Goal: Task Accomplishment & Management: Complete application form

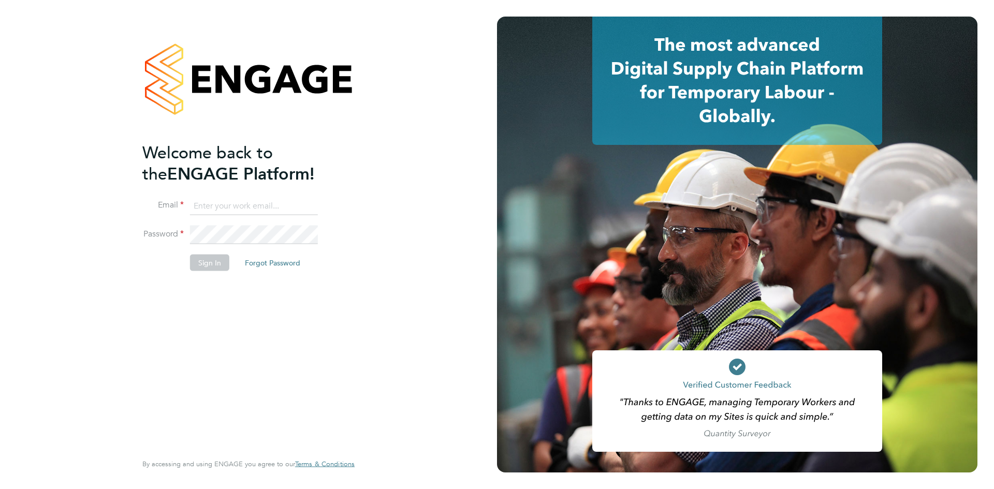
type input "seddon@psrsolutions.co.uk"
click at [207, 265] on button "Sign In" at bounding box center [209, 262] width 39 height 17
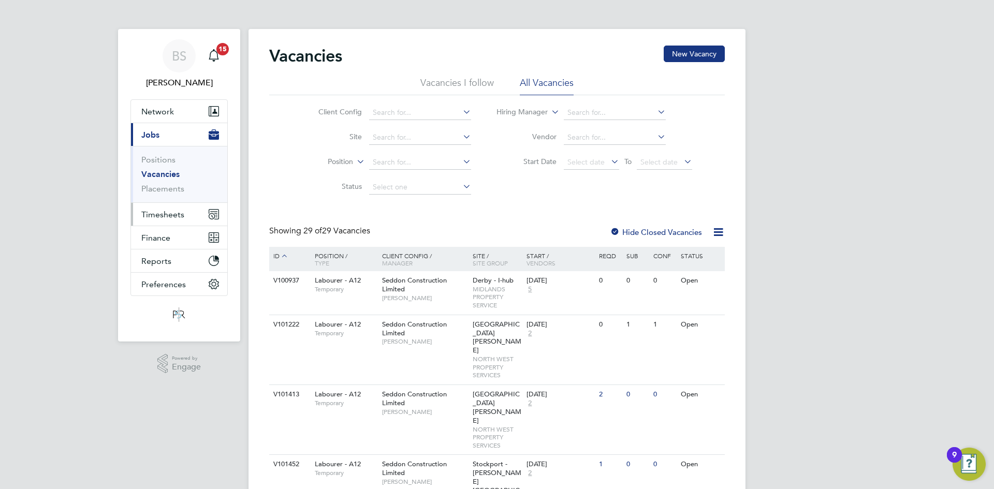
click at [165, 211] on span "Timesheets" at bounding box center [162, 215] width 43 height 10
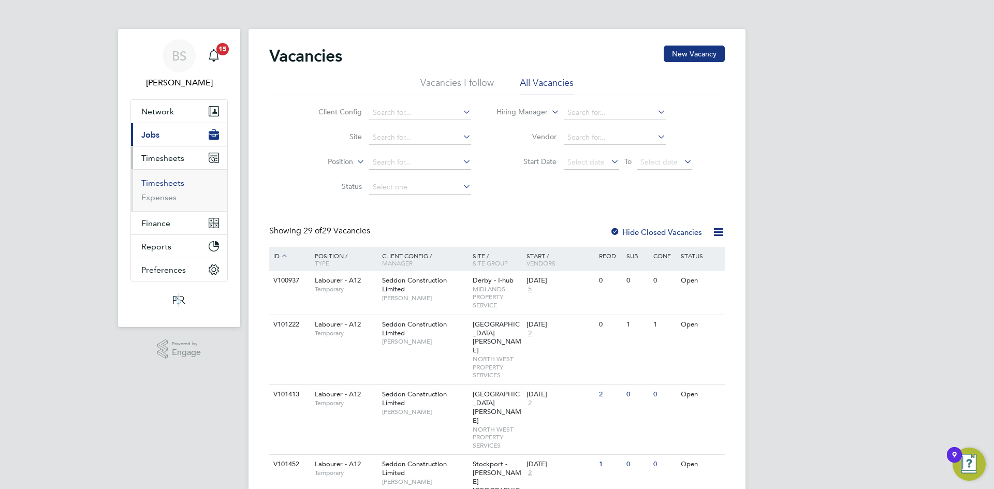
click at [163, 179] on link "Timesheets" at bounding box center [162, 183] width 43 height 10
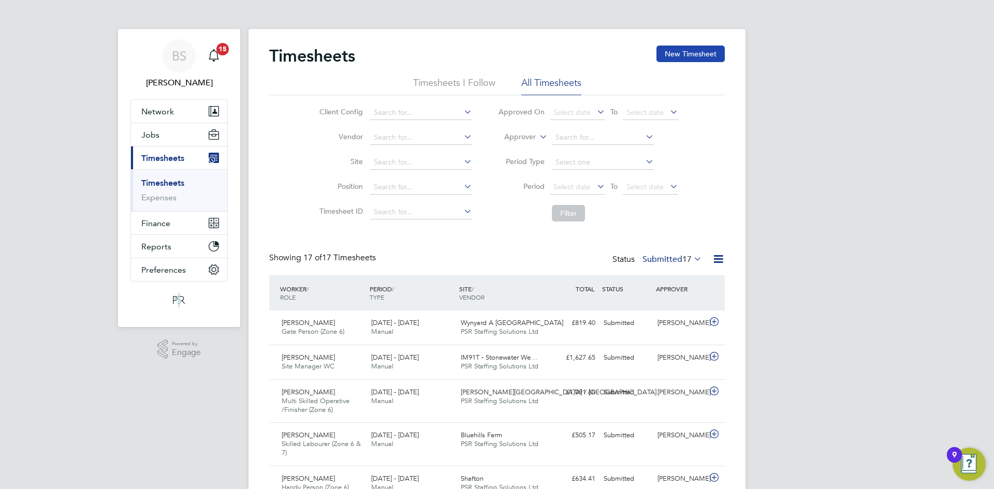
click at [674, 58] on button "New Timesheet" at bounding box center [690, 54] width 68 height 17
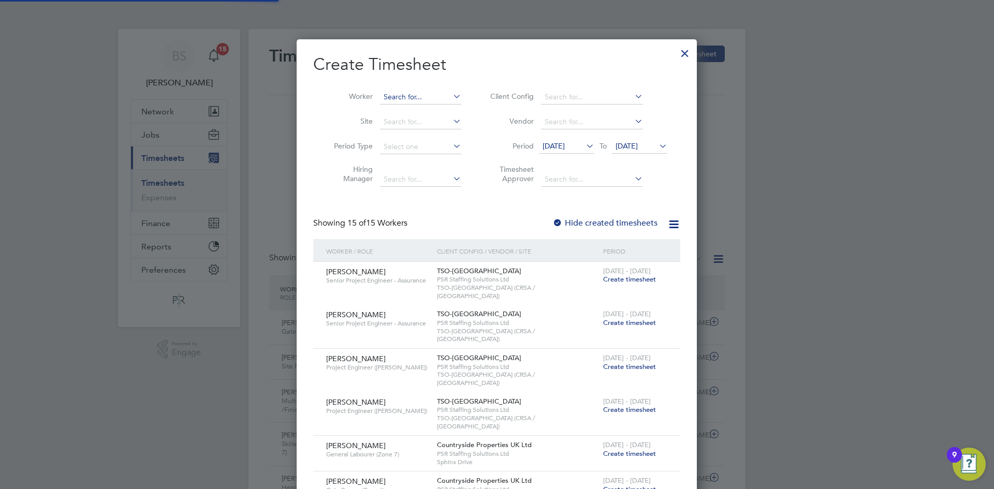
click at [406, 95] on input at bounding box center [420, 97] width 81 height 14
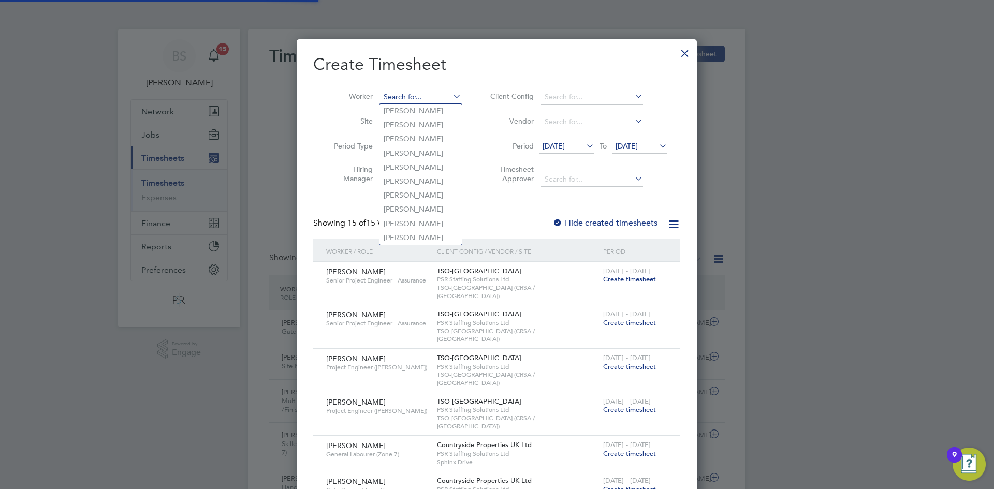
paste input "[PERSON_NAME]"
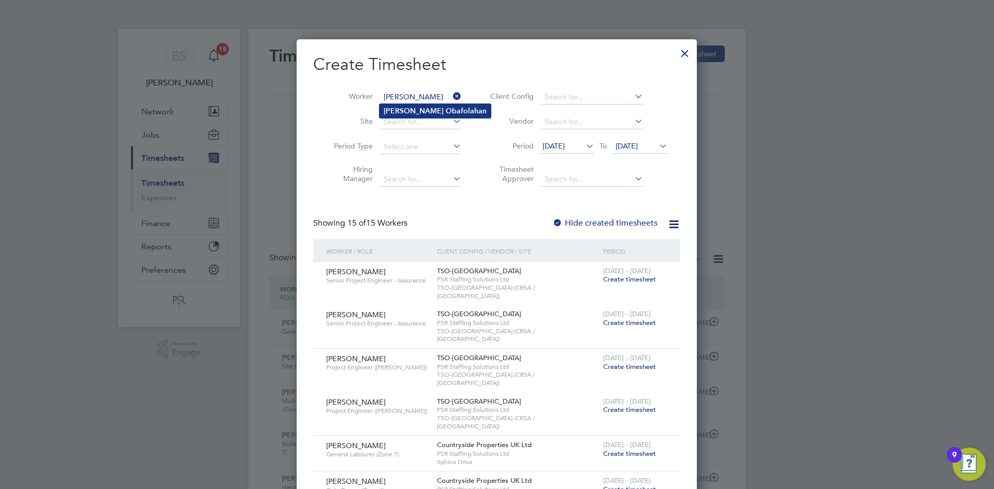
type input "[PERSON_NAME]"
click at [446, 107] on b "Obafolahan" at bounding box center [466, 111] width 41 height 9
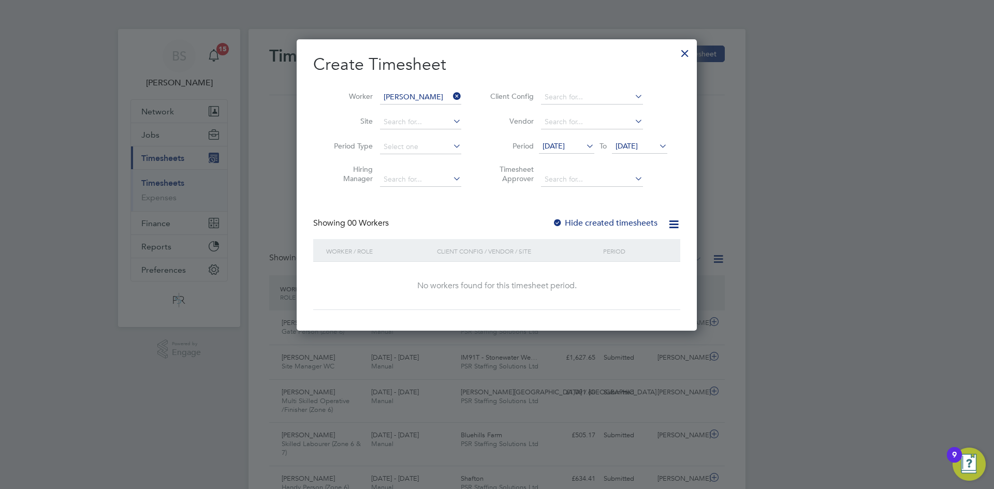
click at [582, 221] on label "Hide created timesheets" at bounding box center [604, 223] width 105 height 10
click at [565, 142] on span "[DATE]" at bounding box center [554, 145] width 22 height 9
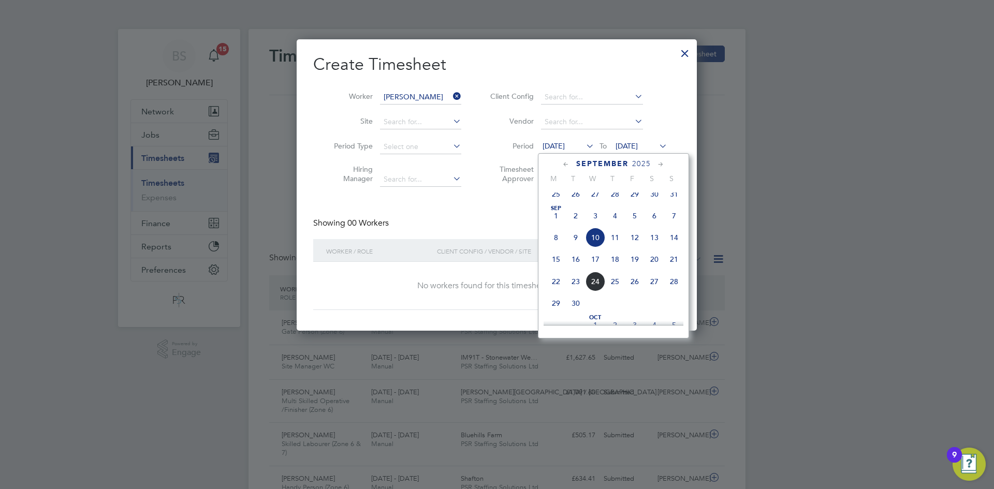
click at [558, 263] on span "15" at bounding box center [556, 260] width 20 height 20
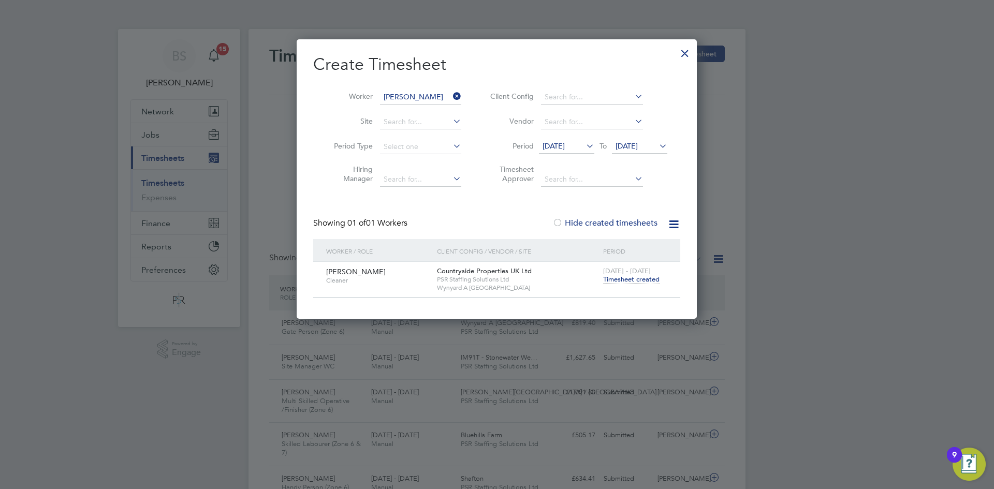
click at [637, 278] on span "Timesheet created" at bounding box center [631, 279] width 56 height 9
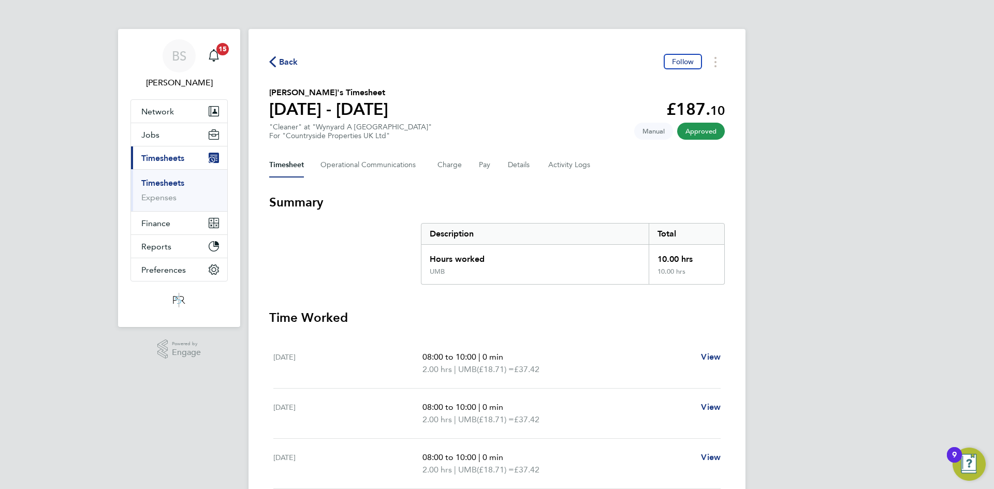
click at [175, 183] on link "Timesheets" at bounding box center [162, 183] width 43 height 10
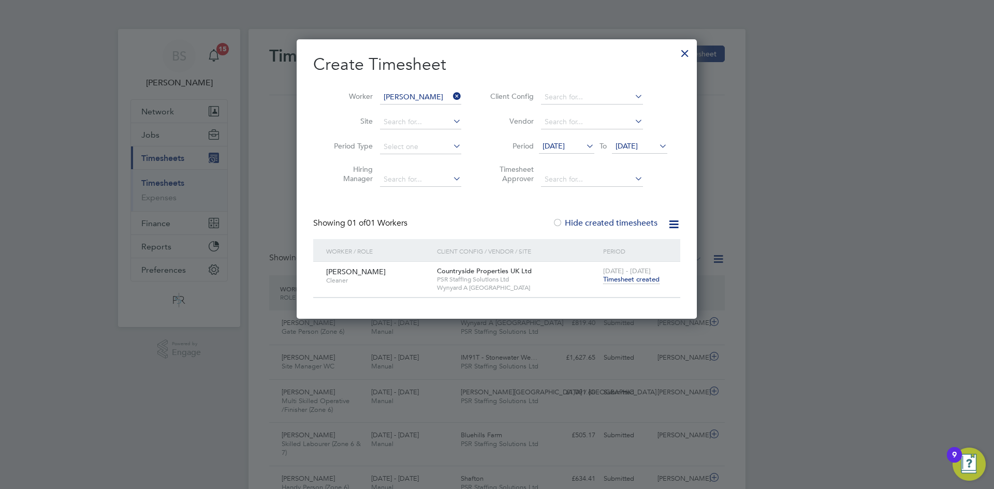
drag, startPoint x: 462, startPoint y: 97, endPoint x: 444, endPoint y: 100, distance: 18.9
click at [459, 98] on li "Worker [PERSON_NAME]" at bounding box center [393, 97] width 161 height 25
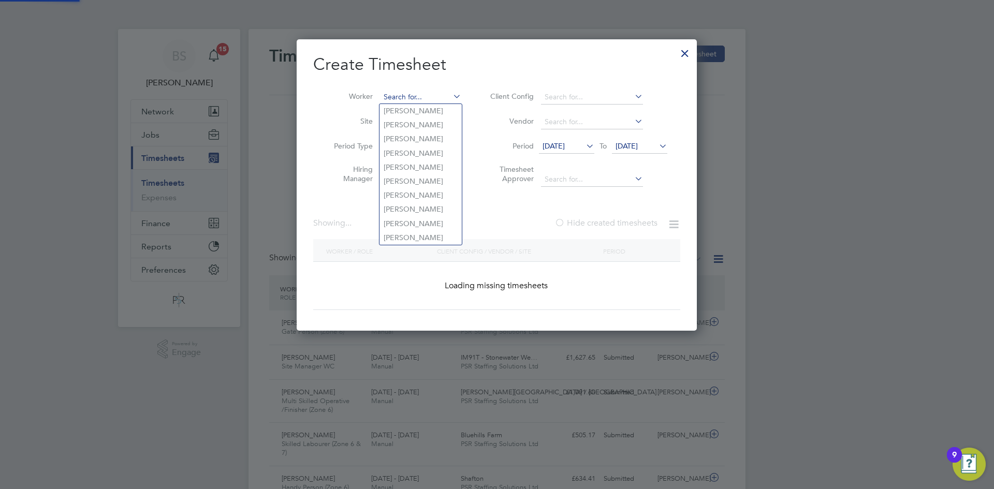
click at [444, 100] on input at bounding box center [420, 97] width 81 height 14
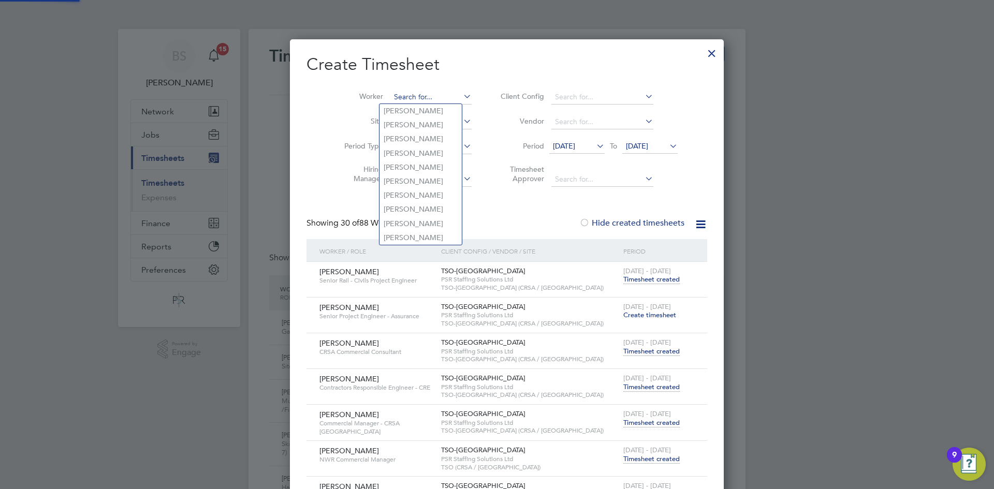
paste input "[PERSON_NAME]"
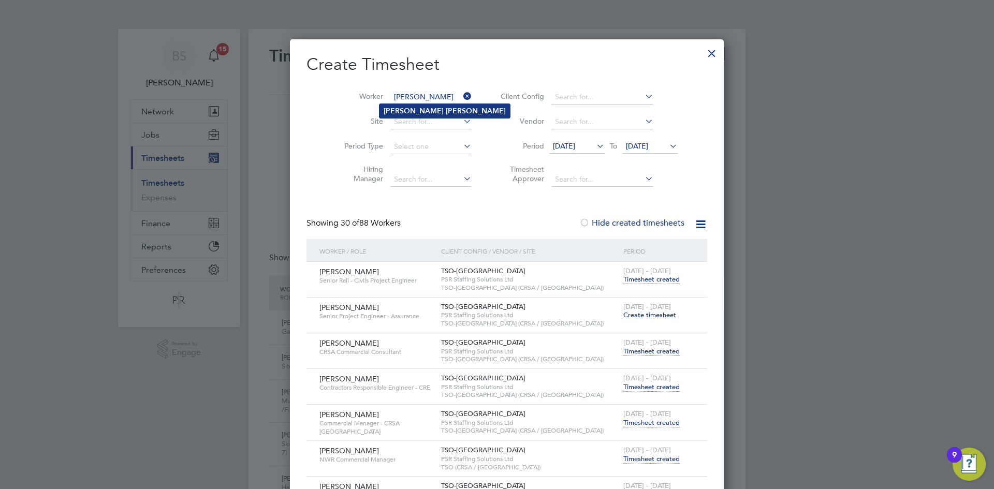
type input "[PERSON_NAME]"
click at [446, 107] on b "[PERSON_NAME]" at bounding box center [476, 111] width 60 height 9
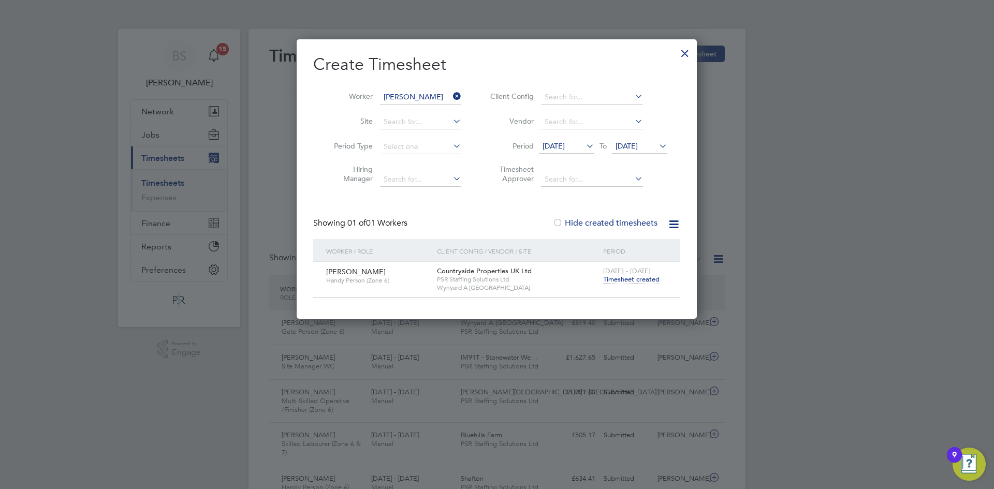
click at [647, 274] on span "[DATE] - [DATE]" at bounding box center [627, 271] width 48 height 9
click at [648, 278] on span "Timesheet created" at bounding box center [631, 279] width 56 height 9
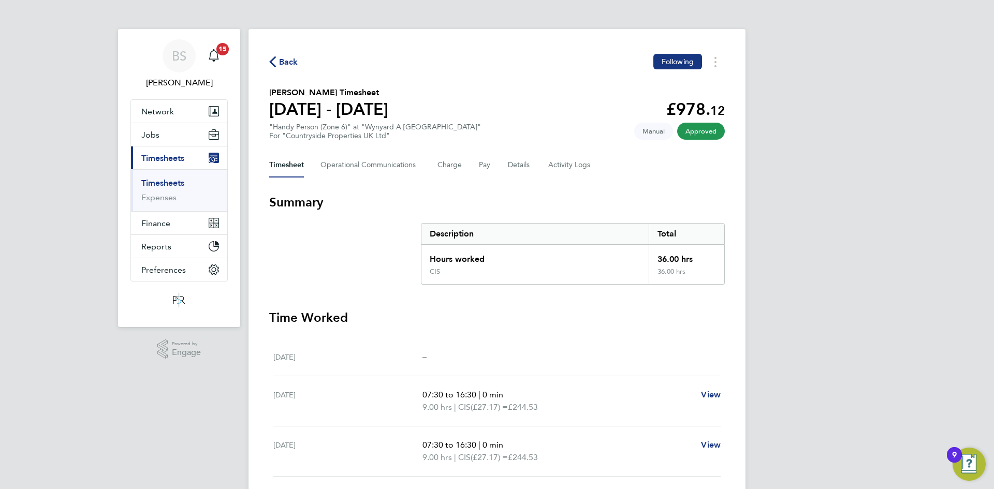
drag, startPoint x: 167, startPoint y: 182, endPoint x: 377, endPoint y: 129, distance: 216.7
click at [167, 182] on link "Timesheets" at bounding box center [162, 183] width 43 height 10
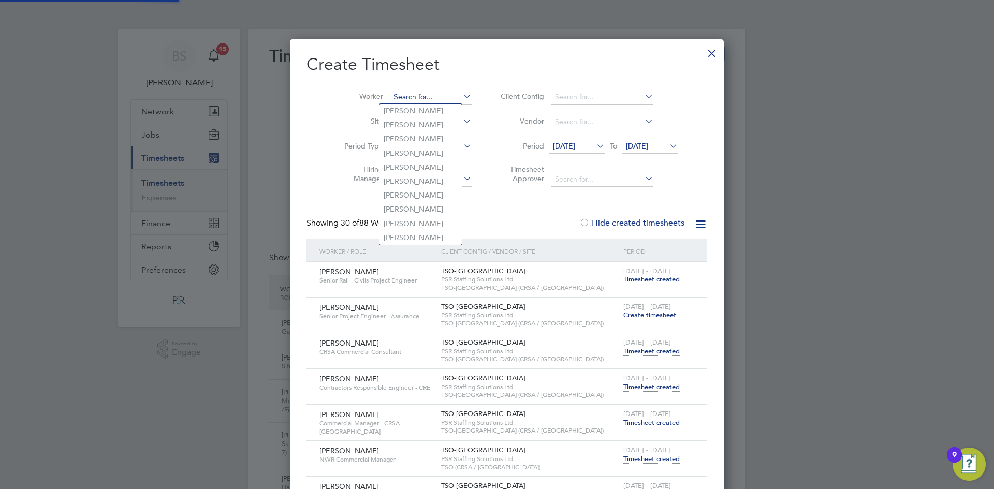
paste input "[PERSON_NAME]"
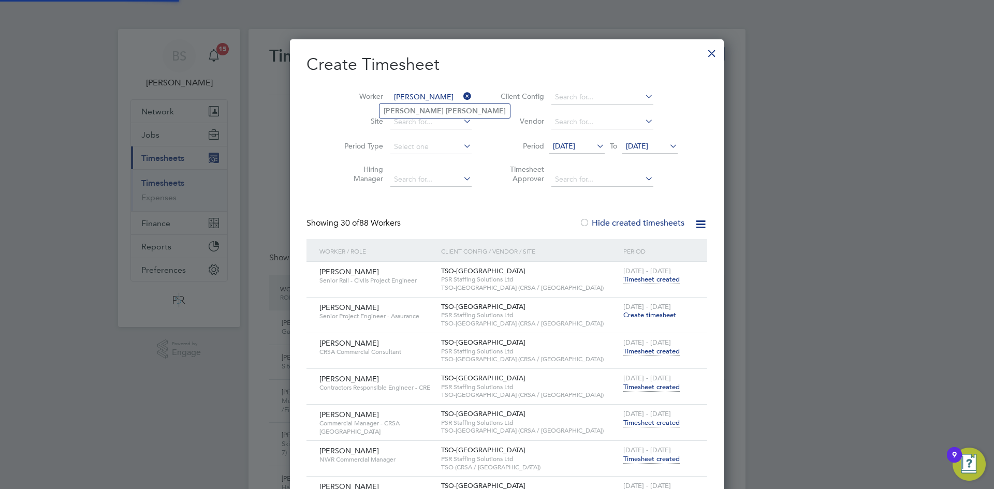
type input "[PERSON_NAME]"
click at [436, 109] on li "[PERSON_NAME]" at bounding box center [444, 111] width 130 height 14
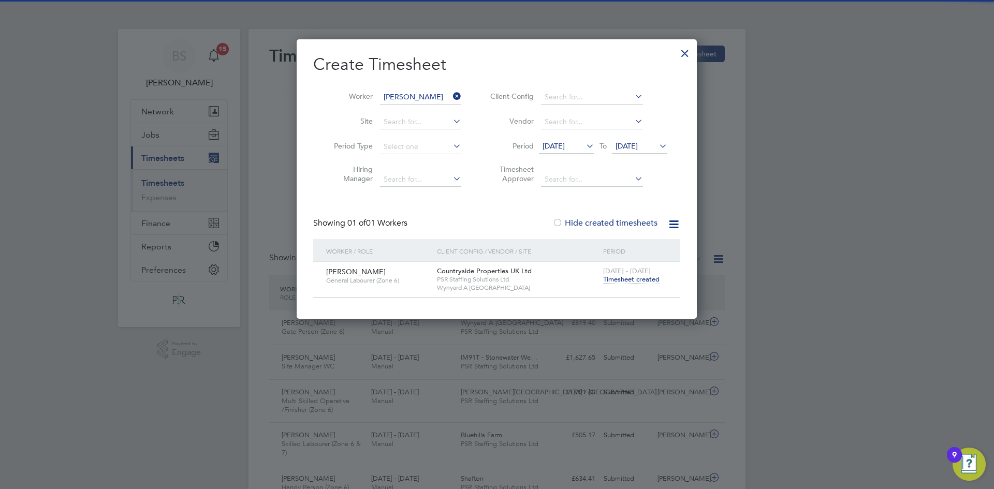
click at [617, 276] on span "Timesheet created" at bounding box center [631, 279] width 56 height 9
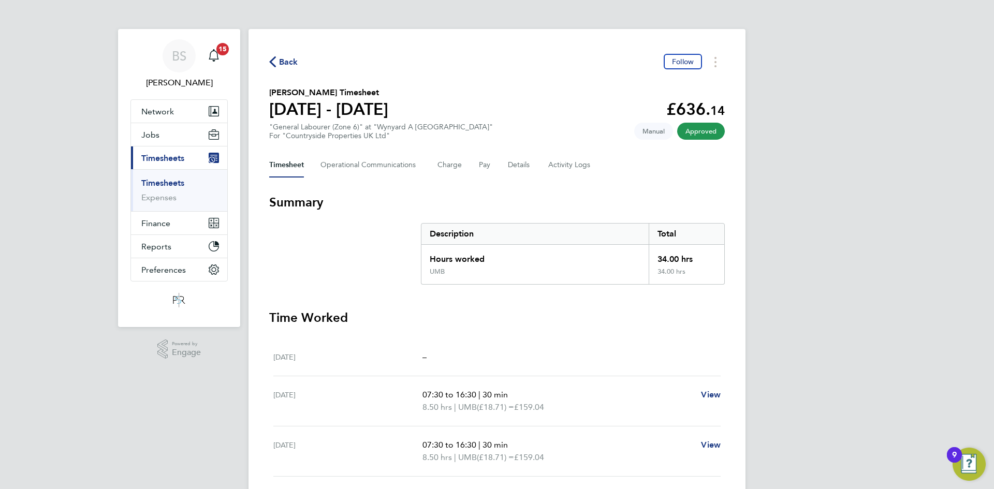
drag, startPoint x: 166, startPoint y: 183, endPoint x: 172, endPoint y: 179, distance: 7.5
click at [166, 183] on link "Timesheets" at bounding box center [162, 183] width 43 height 10
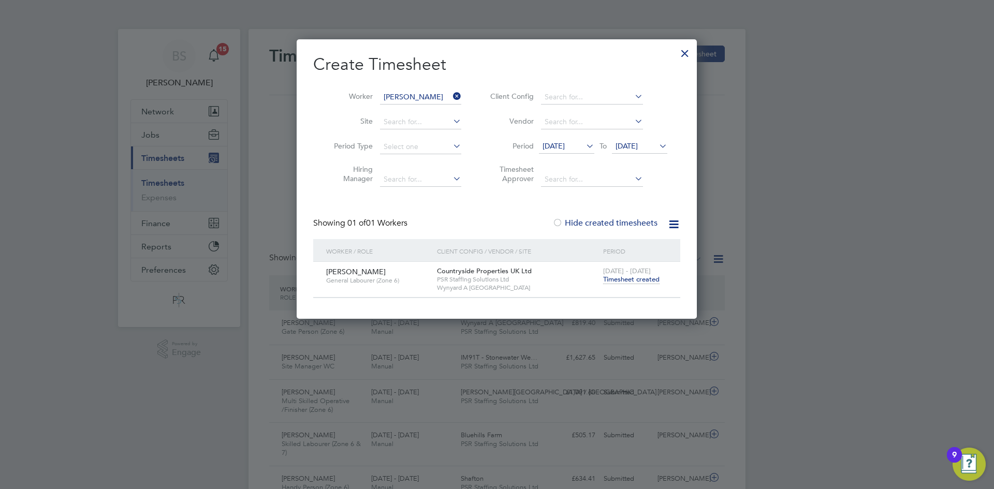
click at [451, 100] on icon at bounding box center [451, 96] width 0 height 14
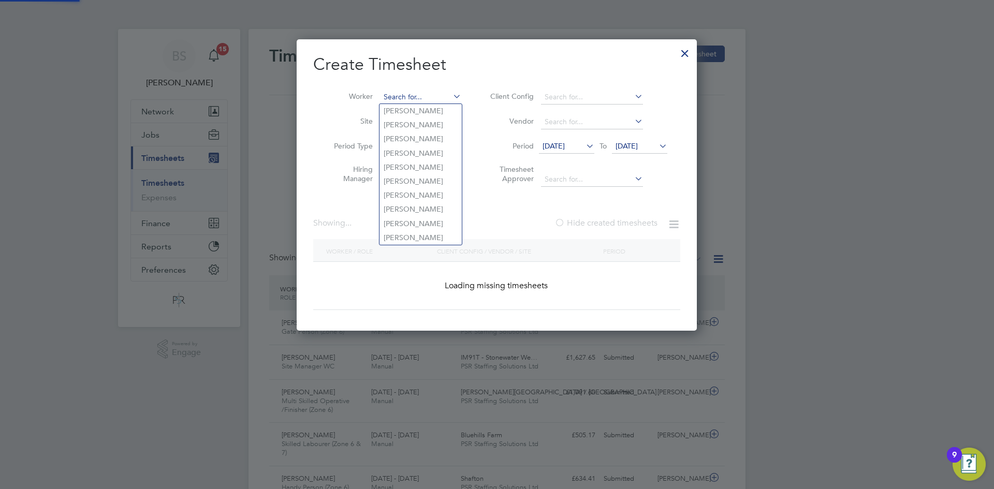
click at [446, 94] on input at bounding box center [420, 97] width 81 height 14
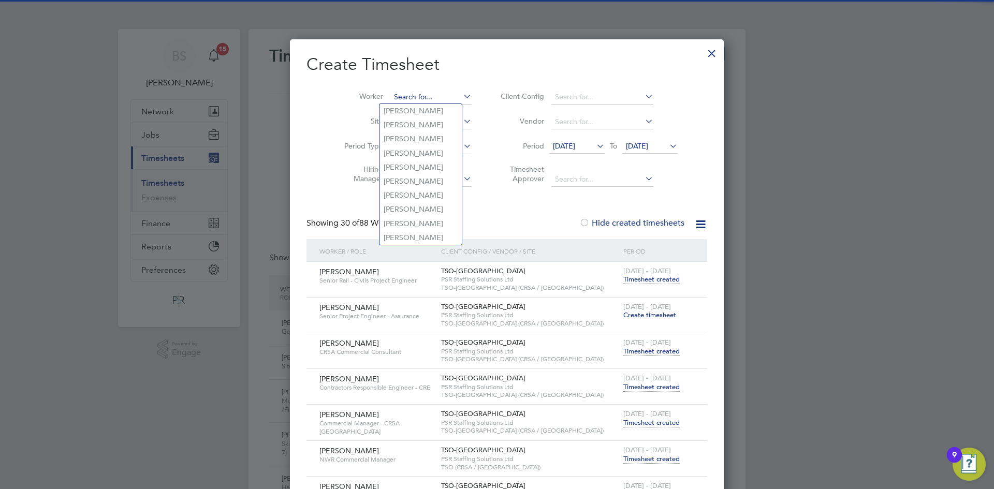
paste input "[PERSON_NAME]"
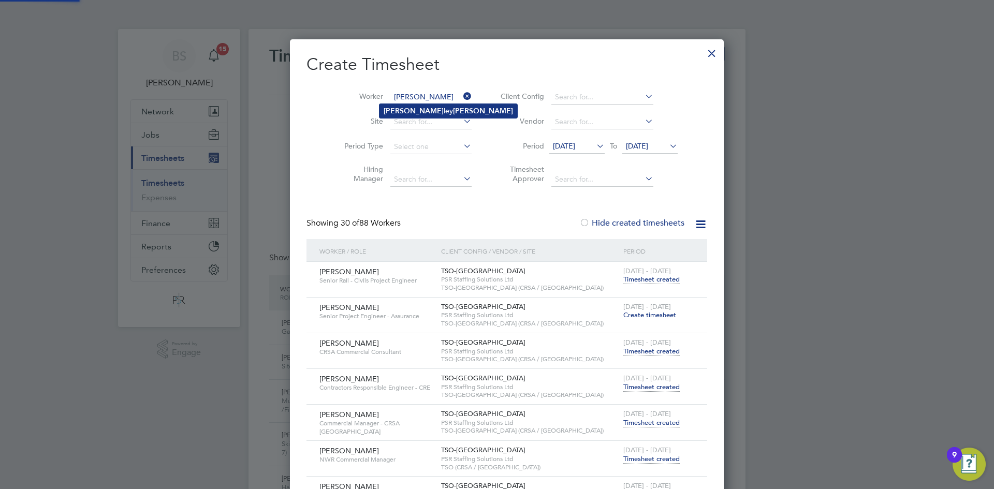
click at [444, 108] on li "[PERSON_NAME]" at bounding box center [448, 111] width 138 height 14
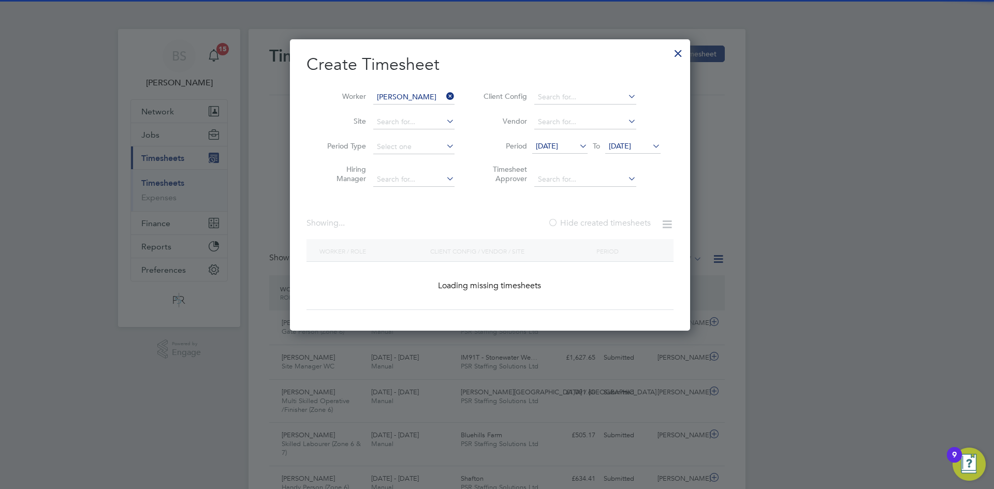
type input "[PERSON_NAME]"
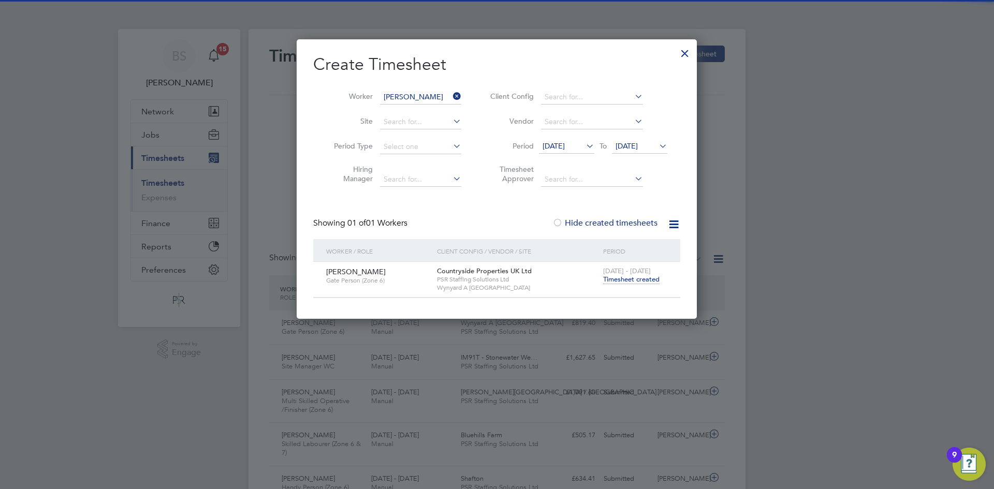
click at [621, 277] on span "Timesheet created" at bounding box center [631, 279] width 56 height 9
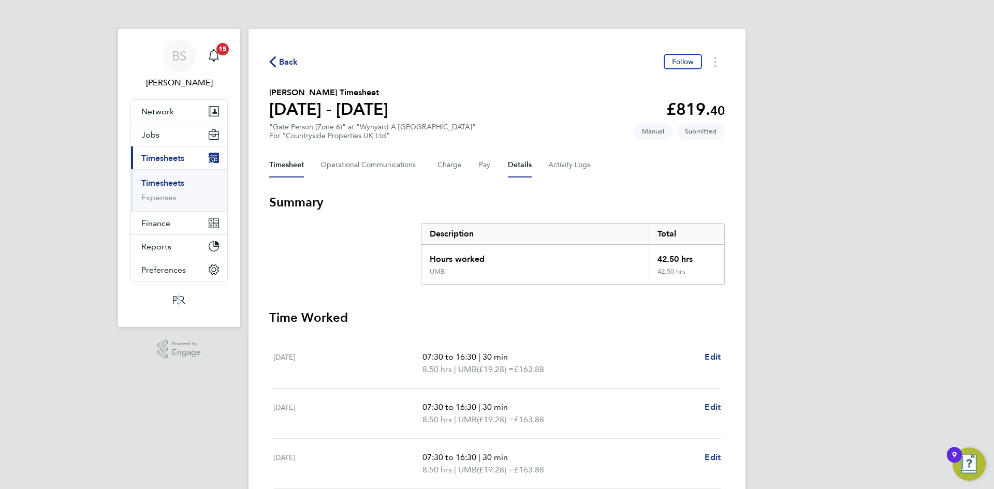
click at [509, 157] on button "Details" at bounding box center [520, 165] width 24 height 25
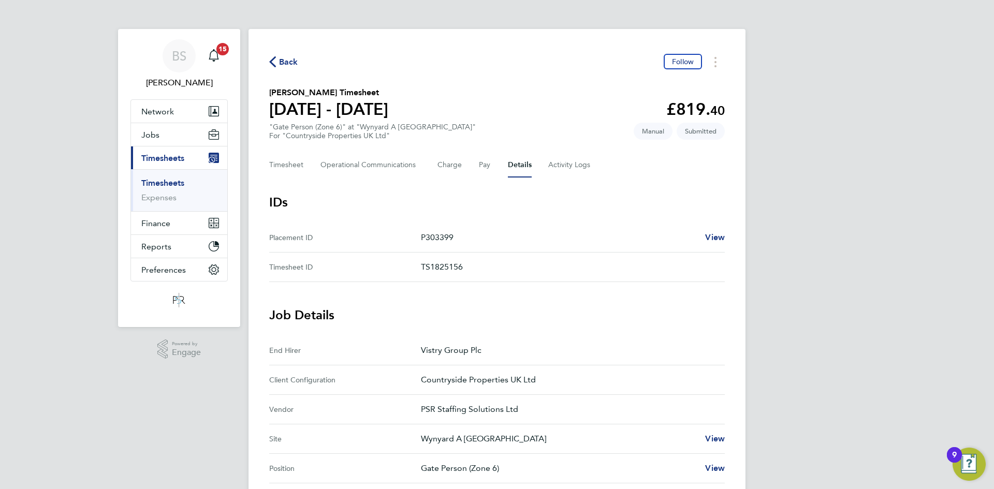
click at [179, 185] on link "Timesheets" at bounding box center [162, 183] width 43 height 10
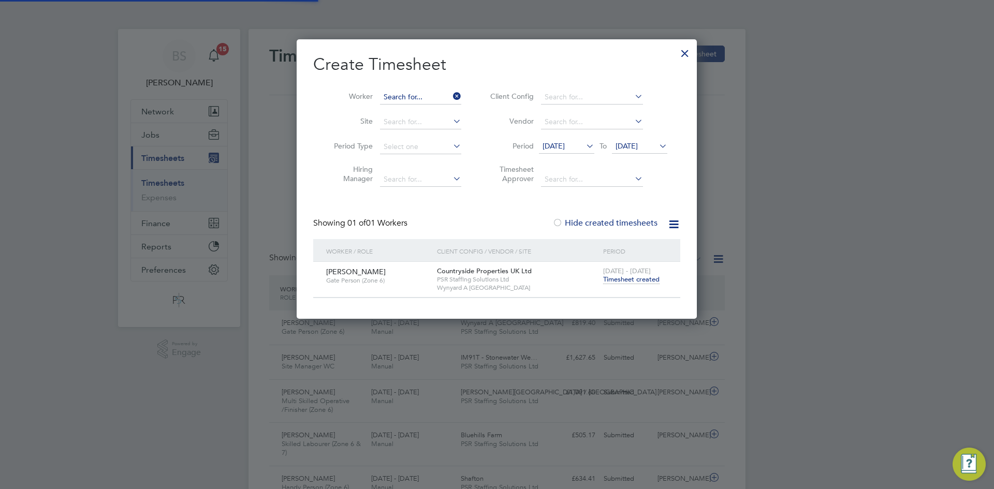
click at [449, 97] on input at bounding box center [420, 97] width 81 height 14
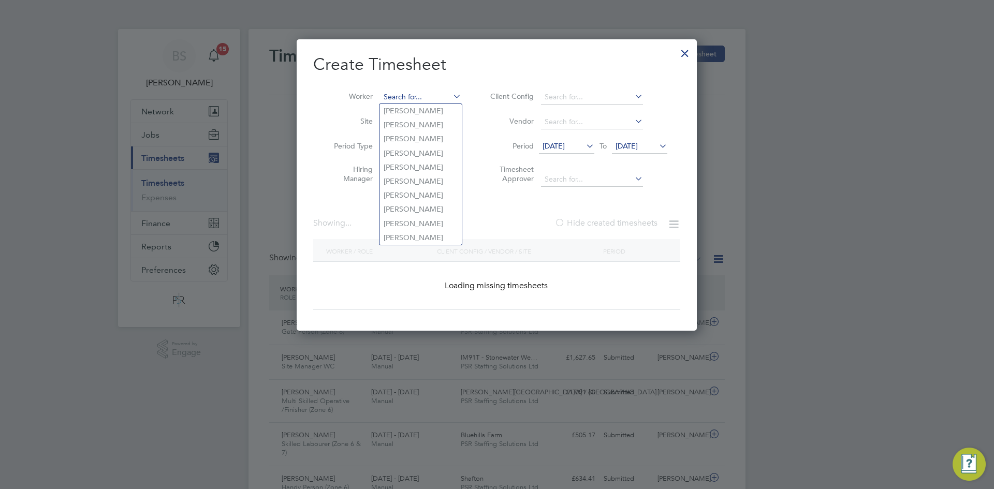
click at [444, 95] on input at bounding box center [420, 97] width 81 height 14
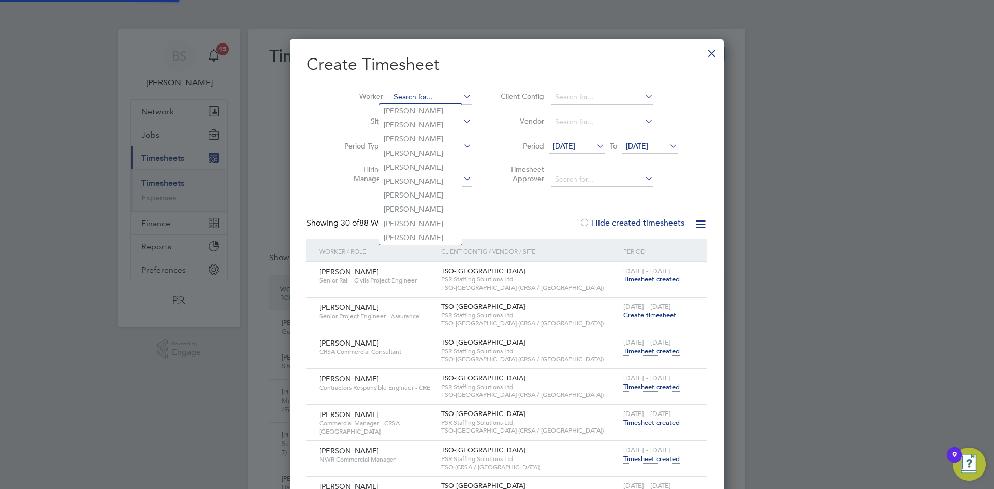
paste input "[PERSON_NAME]"
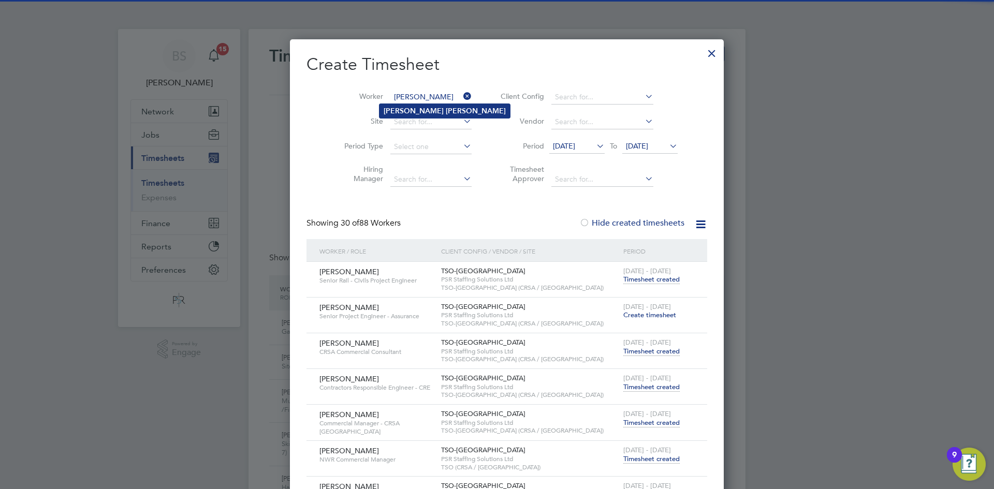
type input "[PERSON_NAME]"
click at [439, 109] on li "[PERSON_NAME]" at bounding box center [444, 111] width 130 height 14
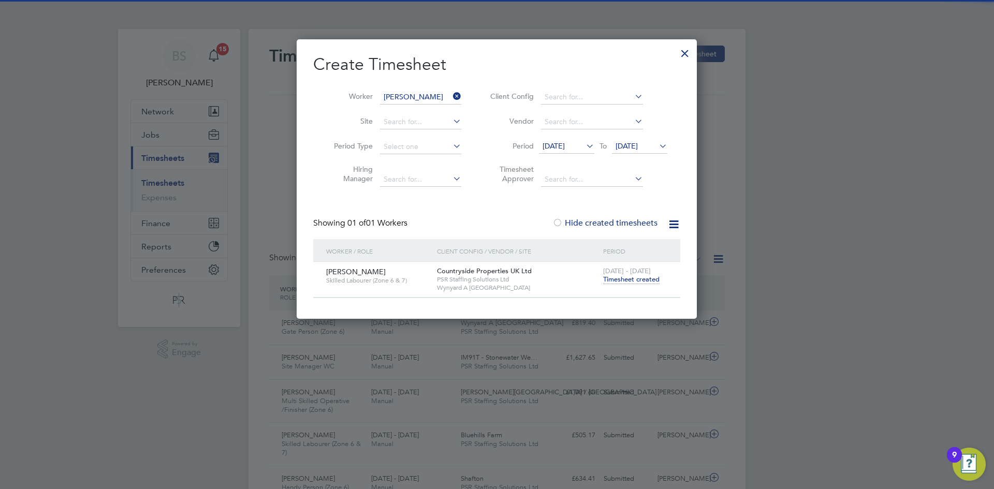
click at [629, 280] on span "Timesheet created" at bounding box center [631, 279] width 56 height 9
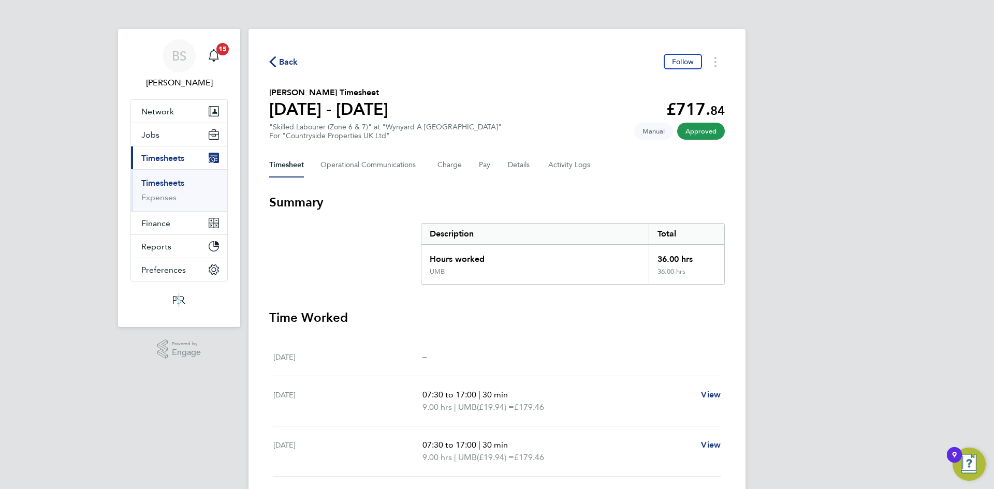
drag, startPoint x: 177, startPoint y: 182, endPoint x: 480, endPoint y: 130, distance: 308.2
click at [177, 182] on link "Timesheets" at bounding box center [162, 183] width 43 height 10
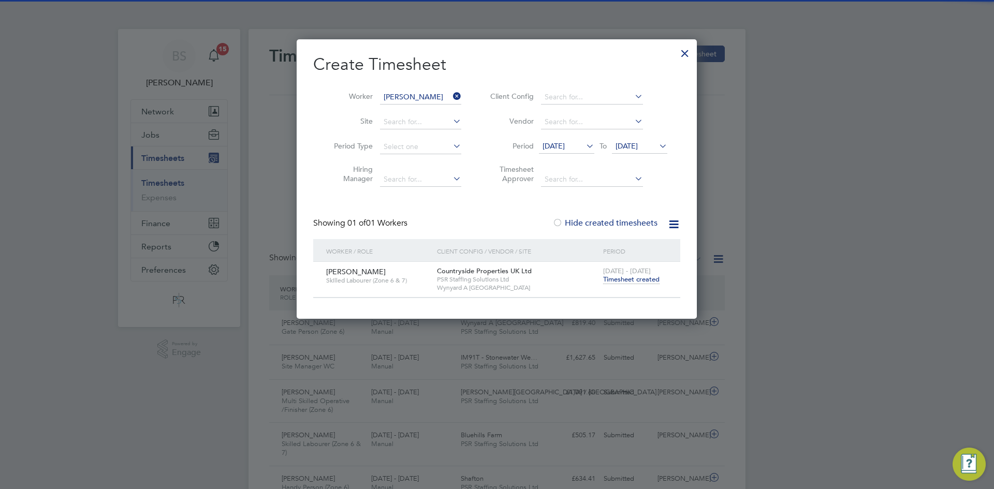
click at [451, 98] on icon at bounding box center [451, 96] width 0 height 14
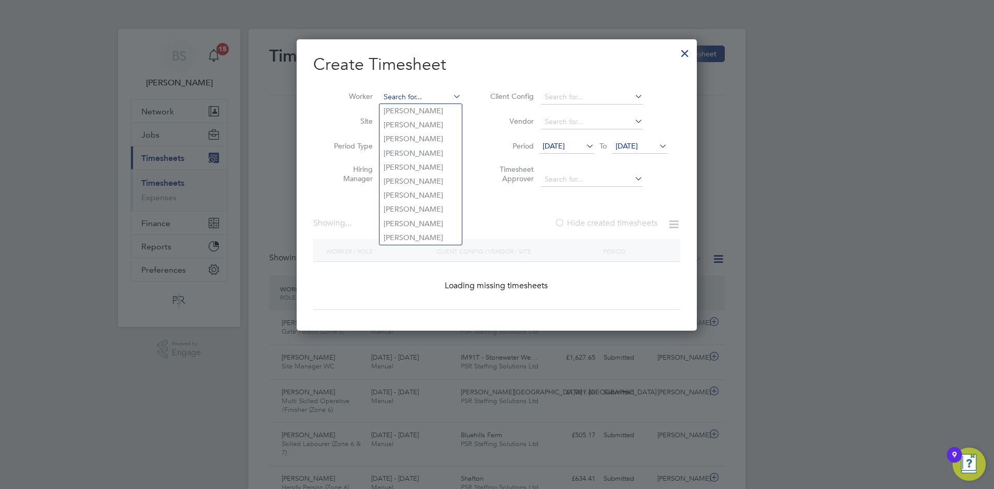
click at [433, 96] on input at bounding box center [420, 97] width 81 height 14
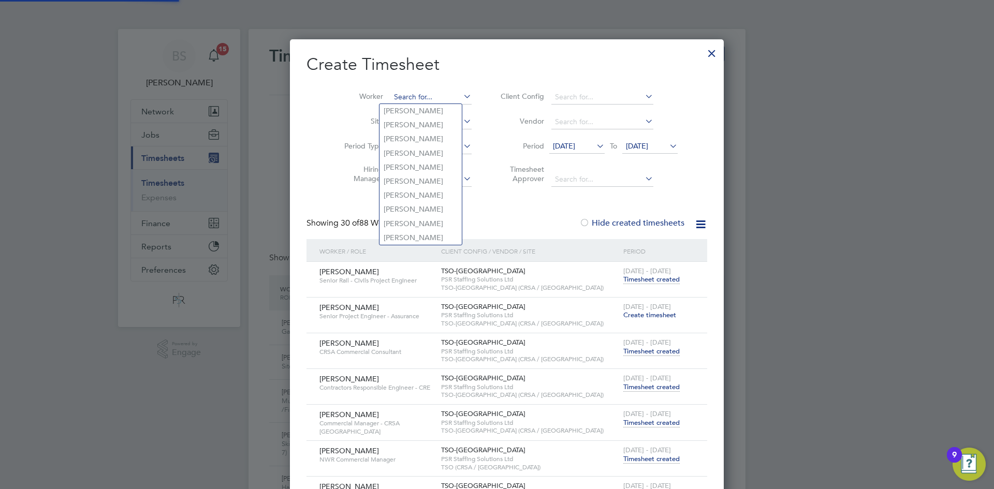
paste input "[PERSON_NAME]"
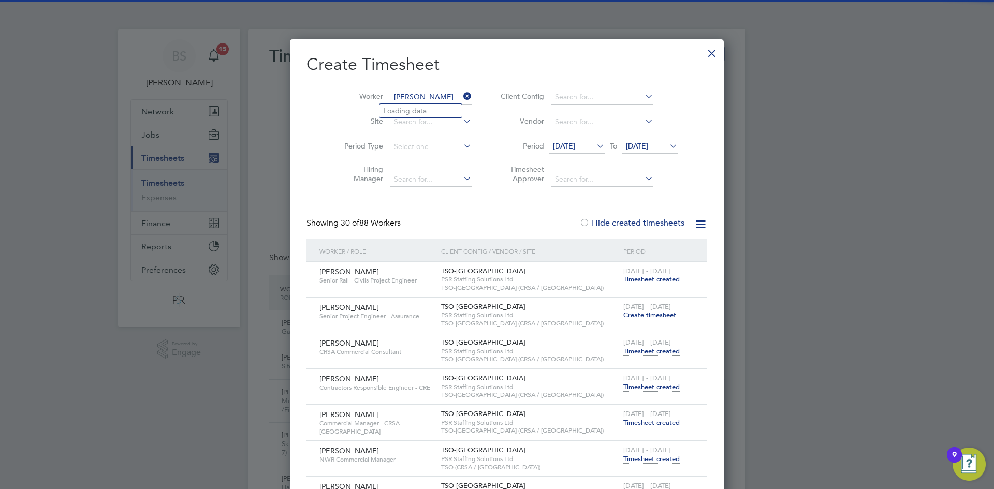
type input "[PERSON_NAME]"
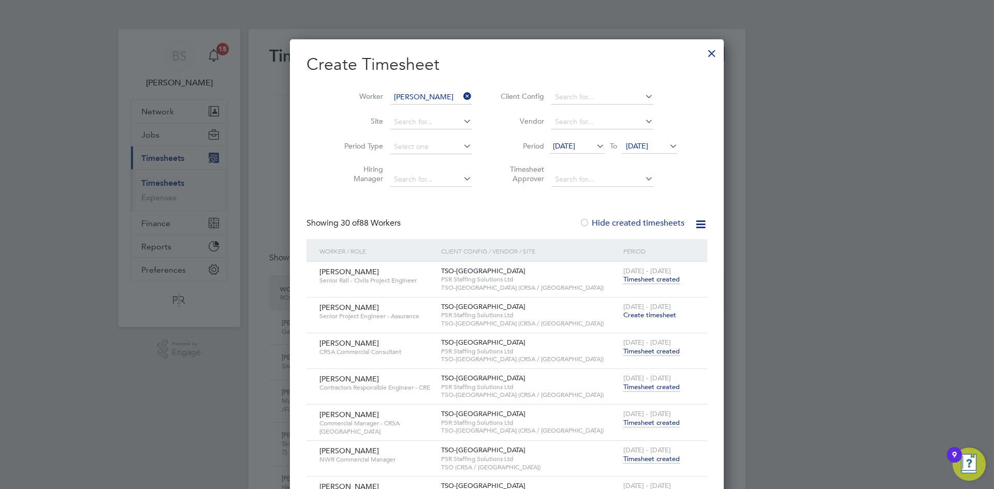
click at [446, 107] on b "[PERSON_NAME]" at bounding box center [476, 111] width 60 height 9
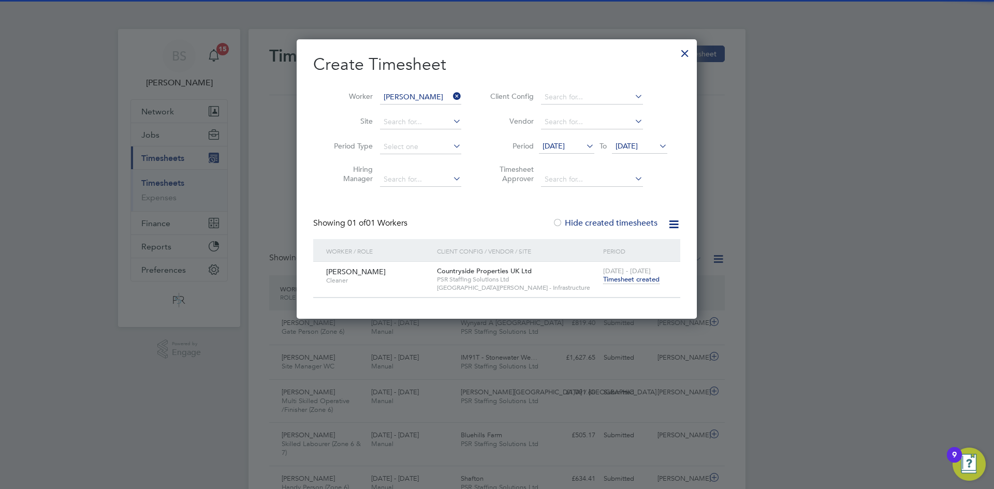
click at [630, 281] on span "Timesheet created" at bounding box center [631, 279] width 56 height 9
